Goal: Information Seeking & Learning: Find specific fact

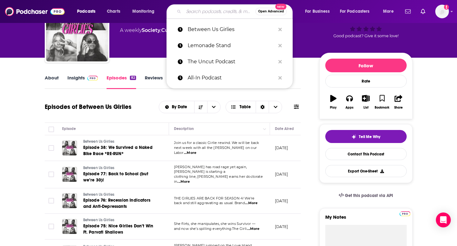
scroll to position [43, 0]
type input "[PERSON_NAME]"
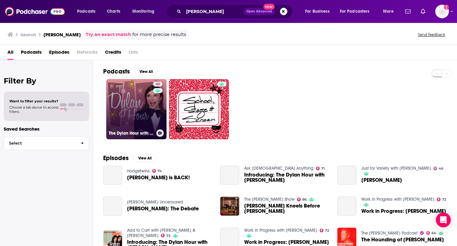
click at [129, 114] on link "40 The Dylan Hour with [PERSON_NAME]" at bounding box center [136, 109] width 60 height 60
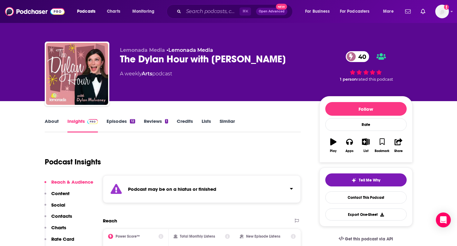
click at [172, 184] on div "Podcast may be on a hiatus or finished" at bounding box center [202, 189] width 198 height 28
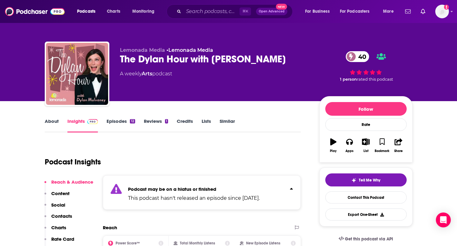
click at [172, 184] on div "Podcast may be on a hiatus or finished This podcast hasn't released an episode …" at bounding box center [194, 192] width 132 height 19
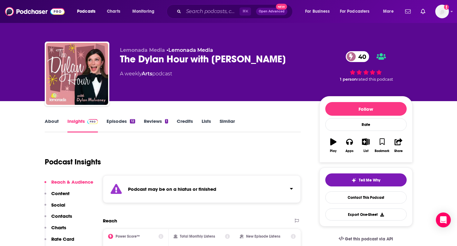
click at [172, 184] on div "Podcast may be on a hiatus or finished" at bounding box center [202, 189] width 198 height 28
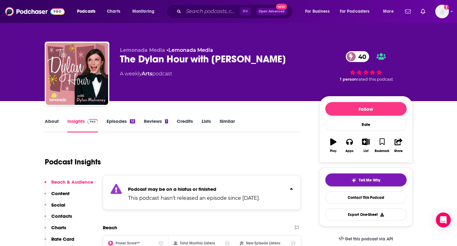
click at [172, 184] on div "Podcast may be on a hiatus or finished This podcast hasn't released an episode …" at bounding box center [194, 192] width 132 height 19
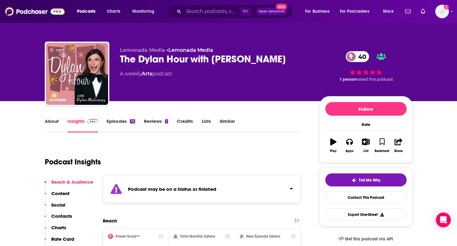
click at [121, 125] on link "Episodes 12" at bounding box center [120, 125] width 28 height 14
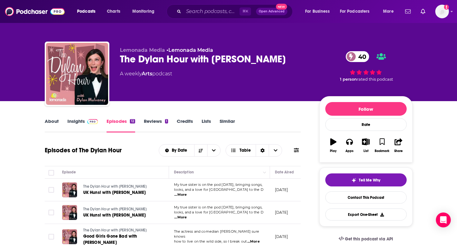
click at [186, 59] on div "The Dylan Hour with [PERSON_NAME] 40" at bounding box center [214, 59] width 189 height 12
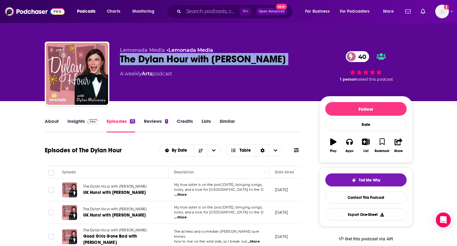
click at [186, 59] on div "The Dylan Hour with [PERSON_NAME] 40" at bounding box center [214, 59] width 189 height 12
copy div "The Dylan Hour with [PERSON_NAME] 40"
